Goal: Task Accomplishment & Management: Use online tool/utility

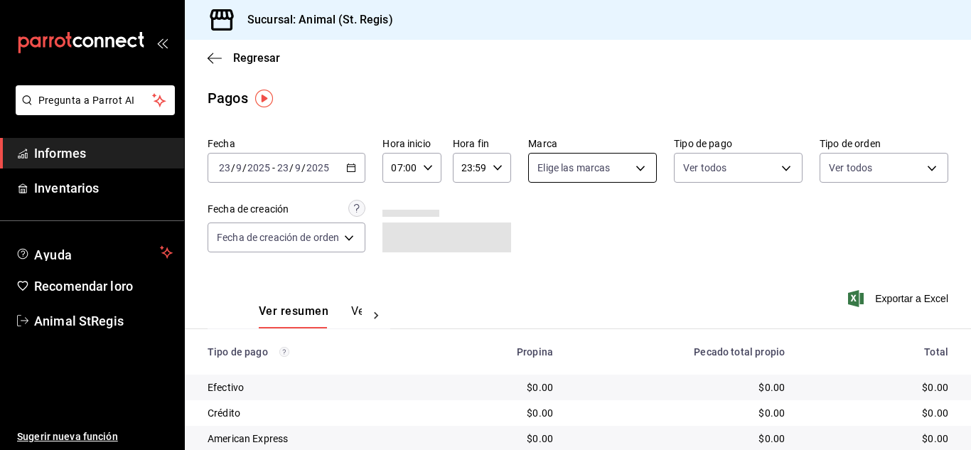
click at [567, 176] on body "Pregunta a Parrot AI Informes Inventarios Ayuda Recomendar loro Animal StRegis …" at bounding box center [485, 225] width 971 height 450
click at [542, 225] on input "checkbox" at bounding box center [542, 223] width 13 height 13
checkbox input "true"
type input "3f39fcdc-c8c4-4fff-883a-47b345d9391c"
checkbox input "true"
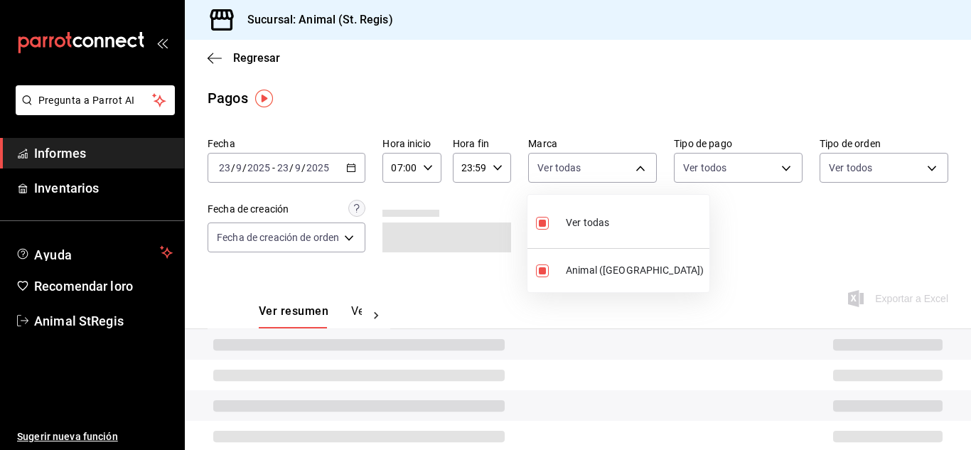
click at [720, 215] on div at bounding box center [485, 225] width 971 height 450
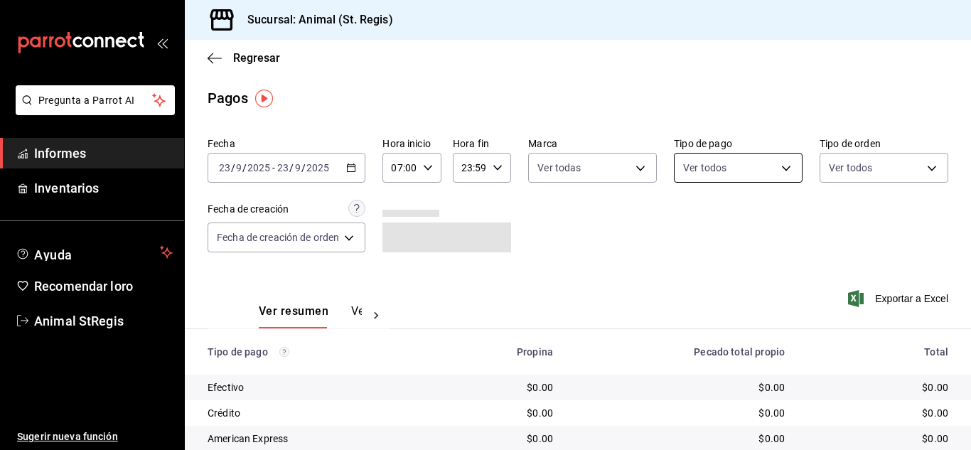
click at [727, 168] on body "Pregunta a Parrot AI Informes Inventarios Ayuda Recomendar loro Animal StRegis …" at bounding box center [485, 225] width 971 height 450
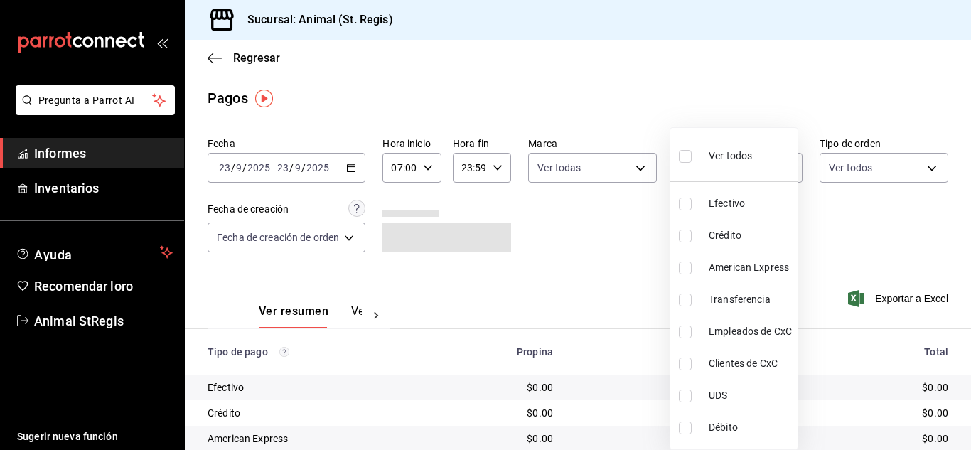
click at [692, 156] on label at bounding box center [688, 156] width 18 height 21
click at [692, 156] on input "checkbox" at bounding box center [685, 156] width 13 height 13
checkbox input "false"
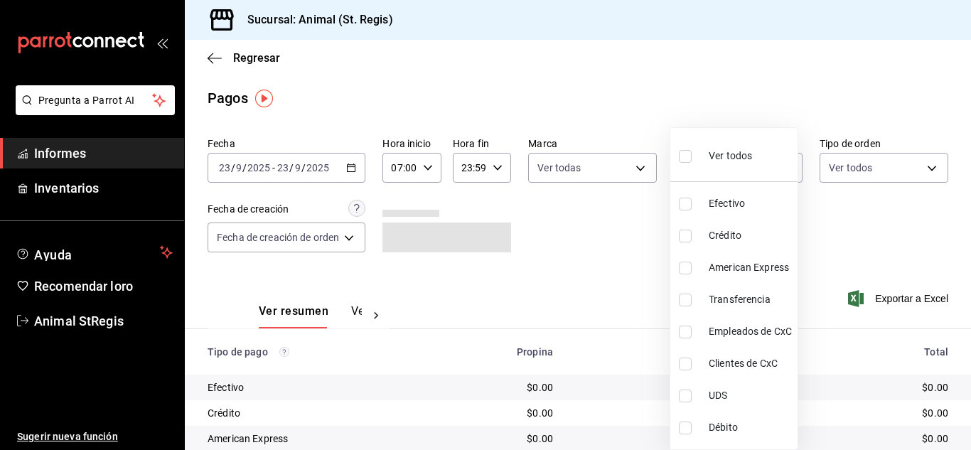
checkbox input "false"
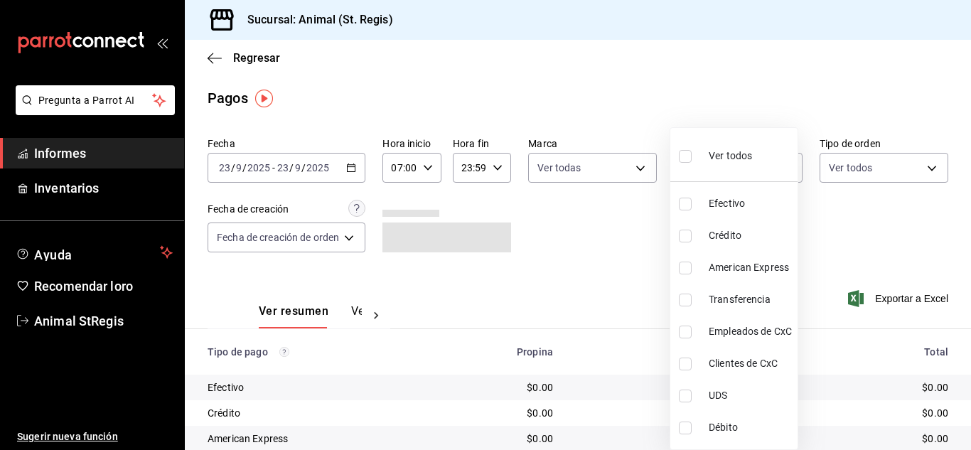
checkbox input "false"
click at [683, 153] on input "checkbox" at bounding box center [685, 156] width 13 height 13
checkbox input "true"
type input "5a0f3365-d715-4940-adc4-656debb7822a,fc07b02b-84a7-4dba-9bff-98bba82b1290,ff2b0…"
checkbox input "true"
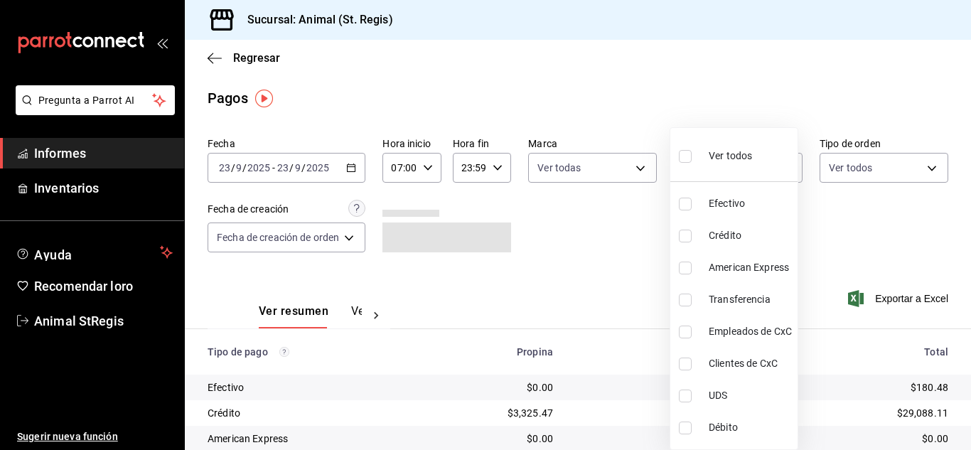
checkbox input "true"
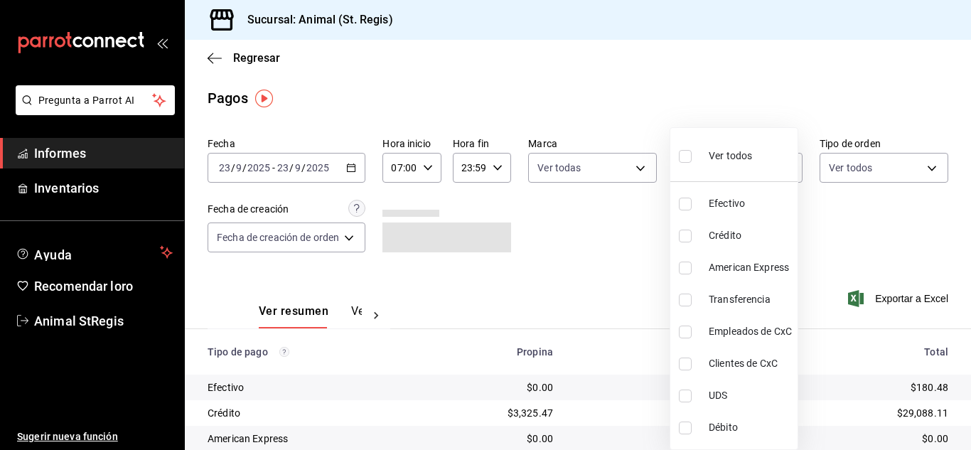
checkbox input "true"
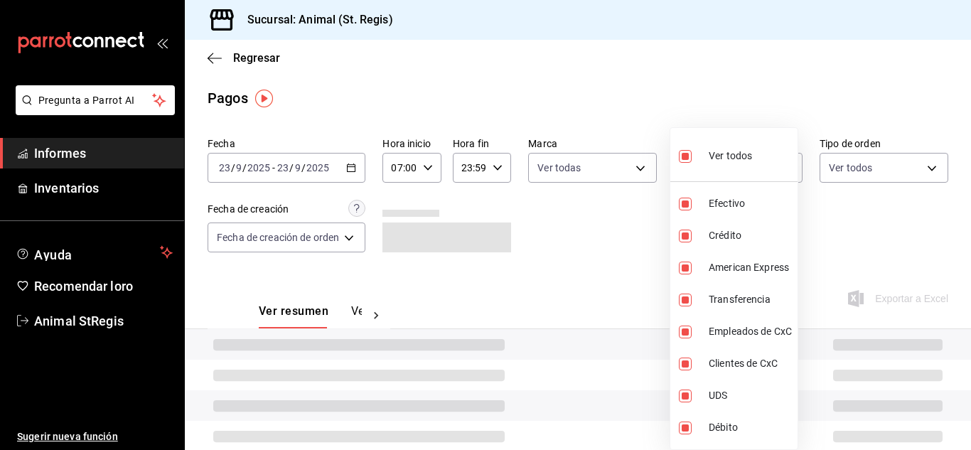
click at [629, 129] on div at bounding box center [485, 225] width 971 height 450
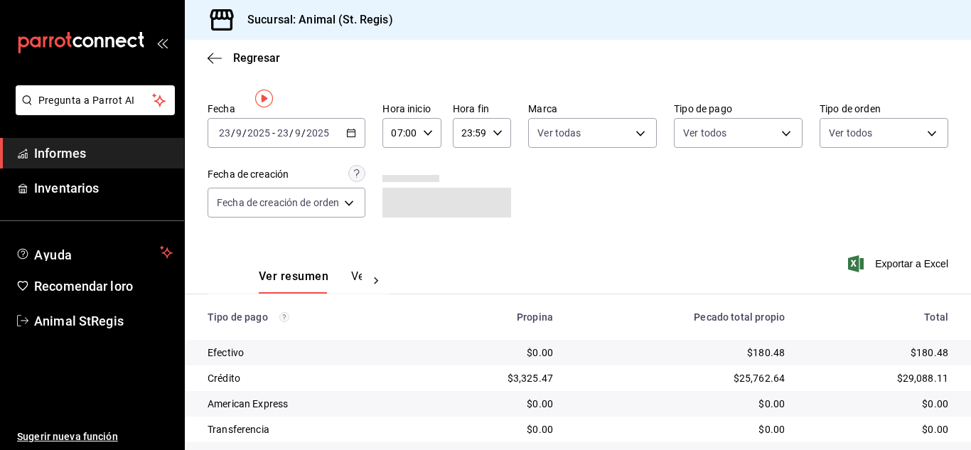
scroll to position [178, 0]
